Goal: Information Seeking & Learning: Learn about a topic

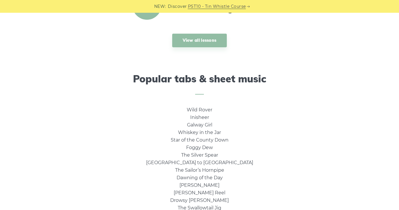
scroll to position [331, 0]
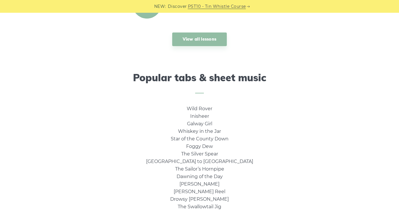
click at [227, 124] on li "Galway Girl" at bounding box center [199, 124] width 107 height 8
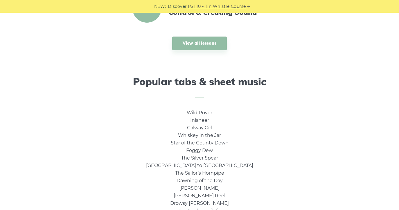
scroll to position [325, 0]
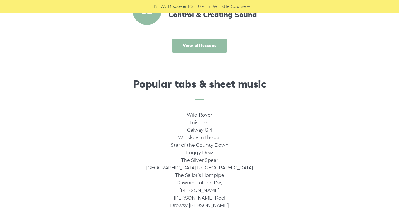
click at [202, 48] on link "View all lessons" at bounding box center [199, 46] width 55 height 14
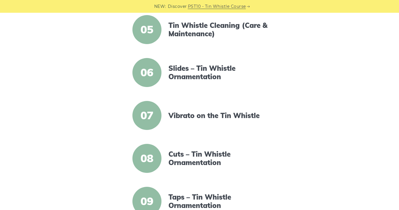
scroll to position [327, 0]
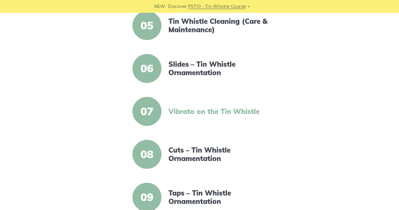
click at [194, 111] on link "Vibrato on the Tin Whistle" at bounding box center [219, 112] width 100 height 8
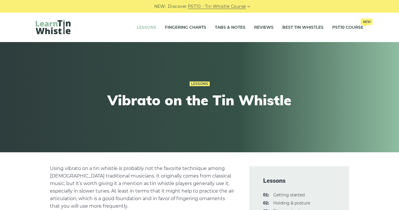
click at [146, 25] on link "Lessons" at bounding box center [146, 27] width 19 height 15
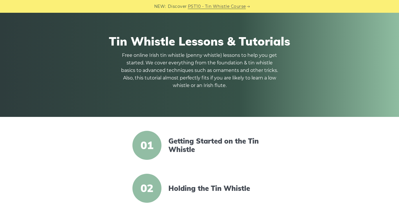
scroll to position [37, 0]
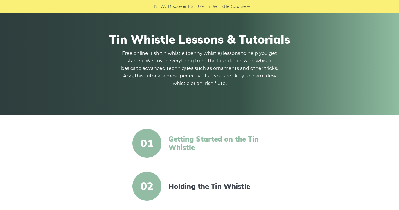
click at [177, 146] on link "Getting Started on the Tin Whistle" at bounding box center [219, 143] width 100 height 17
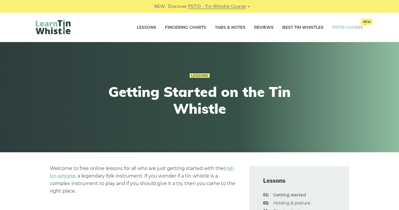
click at [338, 29] on link "PST10 Course New" at bounding box center [347, 27] width 31 height 15
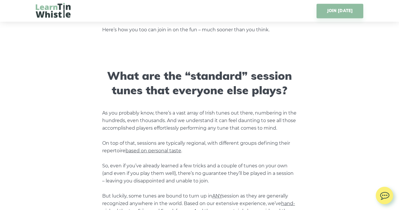
scroll to position [402, 0]
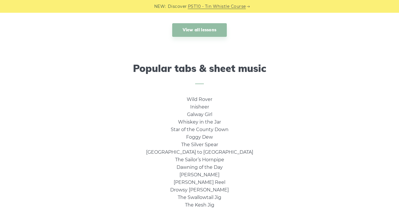
scroll to position [345, 0]
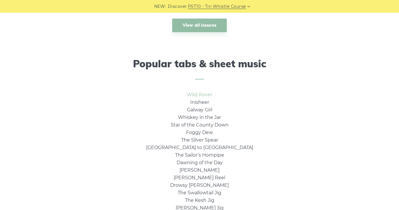
click at [205, 94] on link "Wild Rover" at bounding box center [200, 95] width 26 height 6
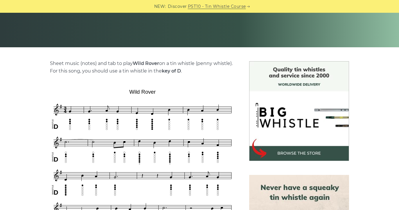
scroll to position [107, 0]
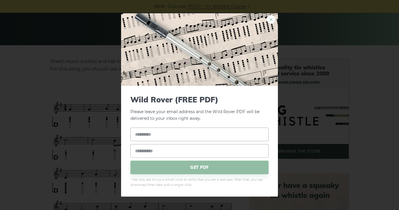
click at [270, 19] on link "×" at bounding box center [271, 19] width 9 height 9
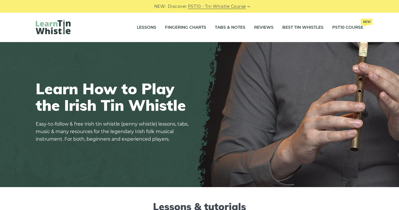
scroll to position [345, 0]
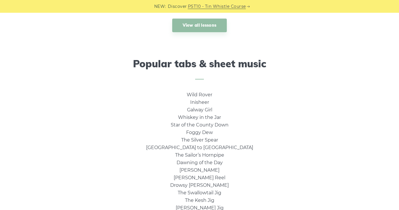
click at [204, 136] on li "Foggy Dew" at bounding box center [199, 133] width 107 height 8
click at [204, 130] on link "Foggy Dew" at bounding box center [199, 133] width 27 height 6
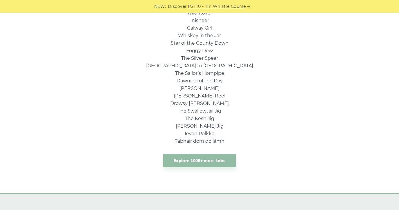
scroll to position [429, 0]
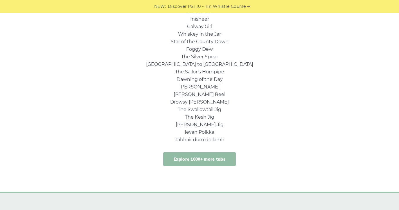
click at [199, 160] on link "Explore 1000+ more tabs" at bounding box center [199, 160] width 73 height 14
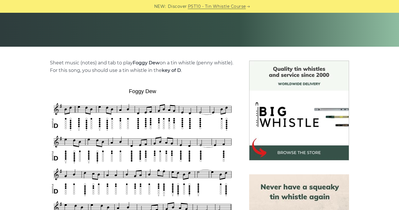
scroll to position [117, 0]
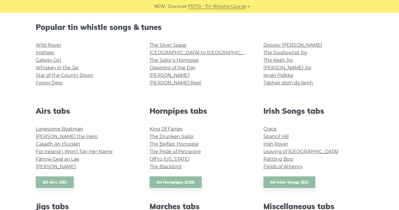
scroll to position [132, 0]
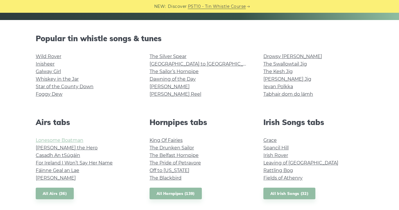
click at [78, 140] on link "Lonesome Boatman" at bounding box center [60, 141] width 48 height 6
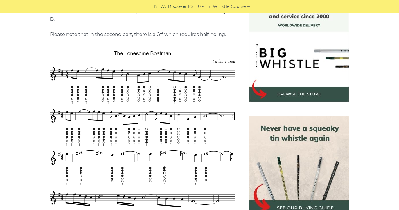
scroll to position [165, 0]
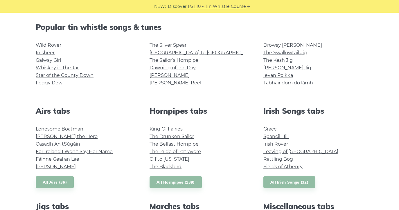
scroll to position [146, 0]
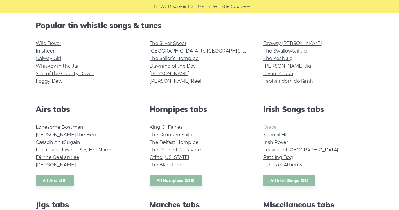
click at [273, 128] on link "Grace" at bounding box center [270, 128] width 13 height 6
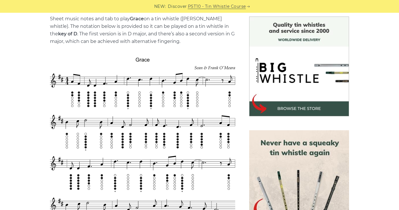
scroll to position [150, 0]
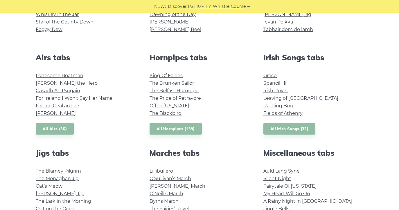
scroll to position [199, 0]
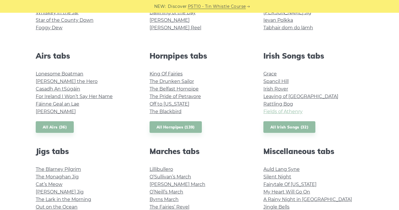
click at [279, 113] on link "Fields of Athenry" at bounding box center [283, 112] width 39 height 6
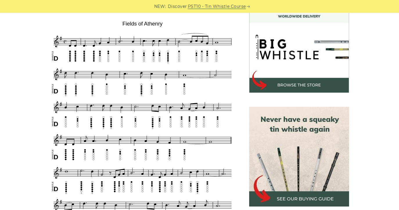
scroll to position [164, 0]
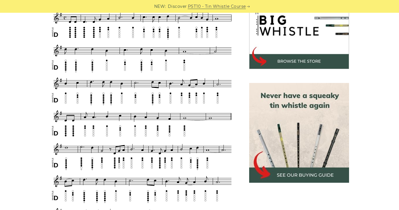
scroll to position [200, 0]
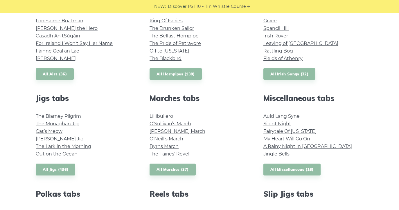
scroll to position [254, 0]
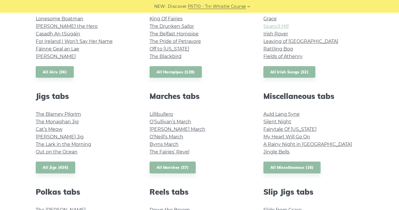
click at [271, 28] on link "Spancil Hill" at bounding box center [276, 27] width 25 height 6
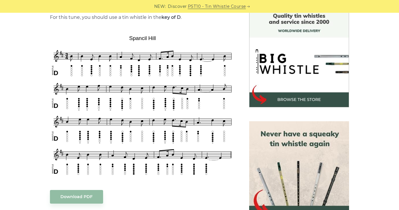
scroll to position [160, 0]
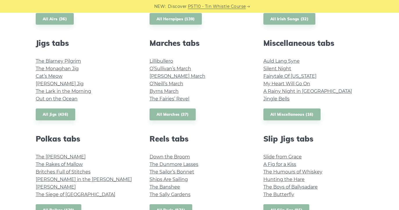
scroll to position [310, 0]
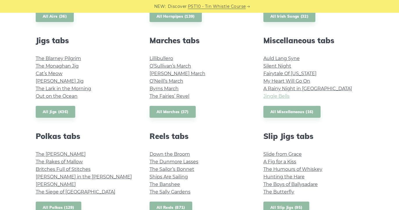
click at [282, 96] on link "Jingle Bells" at bounding box center [277, 97] width 26 height 6
click at [284, 66] on link "Silent Night" at bounding box center [278, 66] width 28 height 6
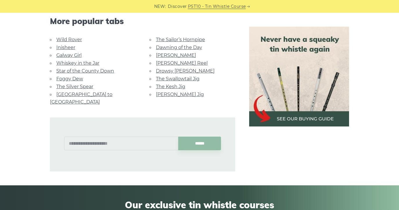
scroll to position [414, 0]
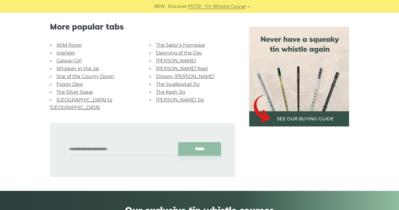
click at [92, 67] on link "Whiskey in the Jar" at bounding box center [77, 69] width 43 height 6
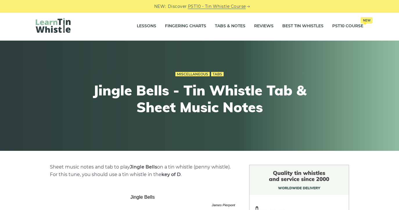
scroll to position [0, 0]
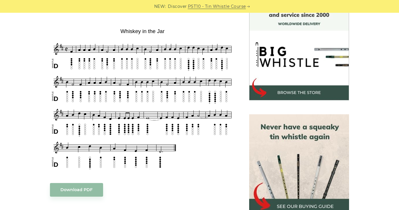
scroll to position [169, 0]
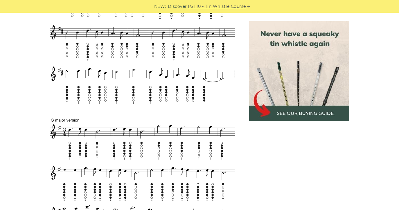
scroll to position [268, 0]
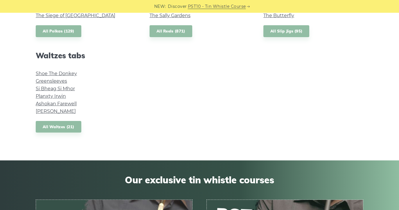
scroll to position [487, 0]
